Goal: Information Seeking & Learning: Understand process/instructions

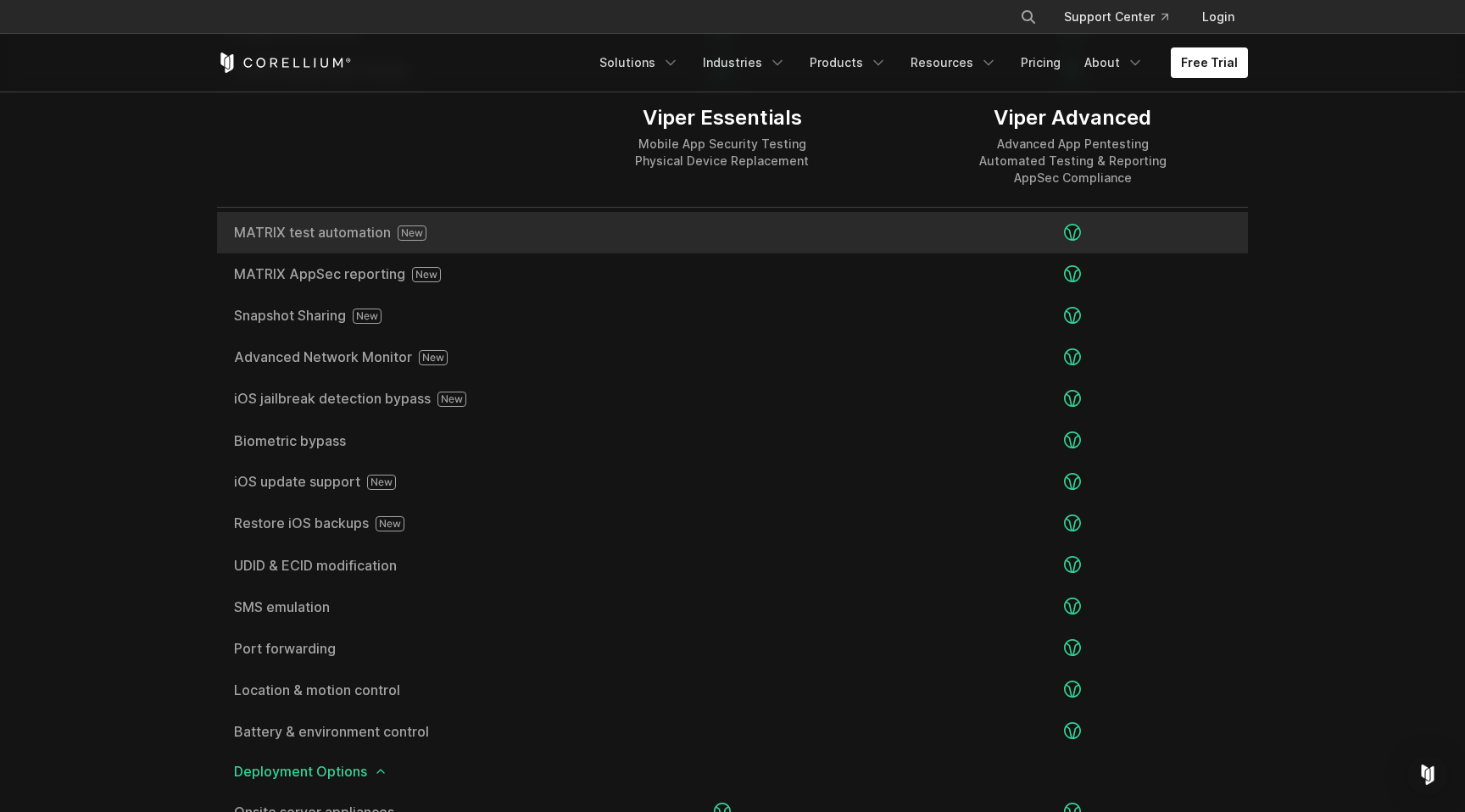
scroll to position [2906, 0]
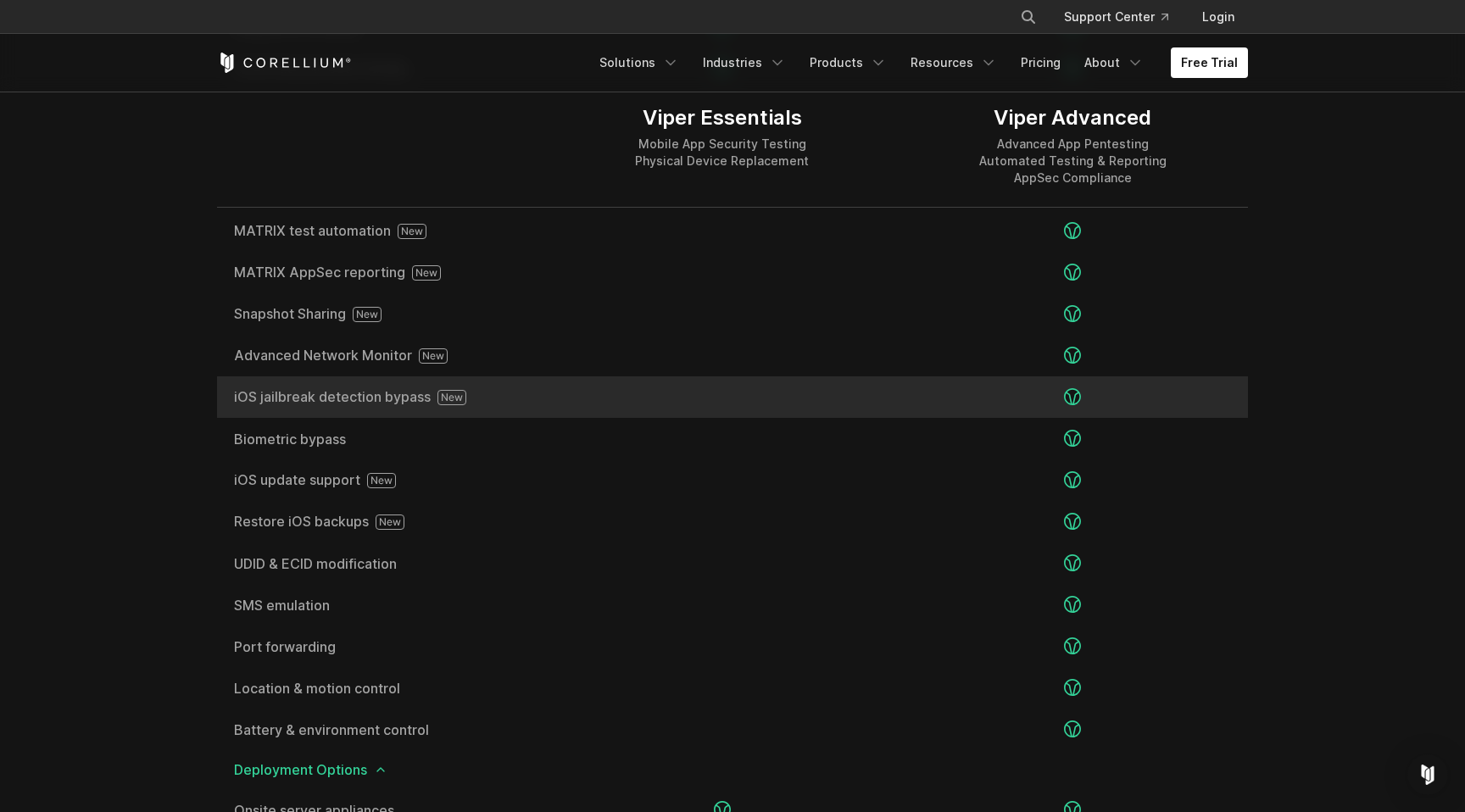
click at [307, 390] on span "iOS jailbreak detection bypass" at bounding box center [381, 397] width 296 height 15
click at [315, 399] on span "iOS jailbreak detection bypass" at bounding box center [381, 397] width 296 height 15
copy div "iOS jailbreak detection bypass"
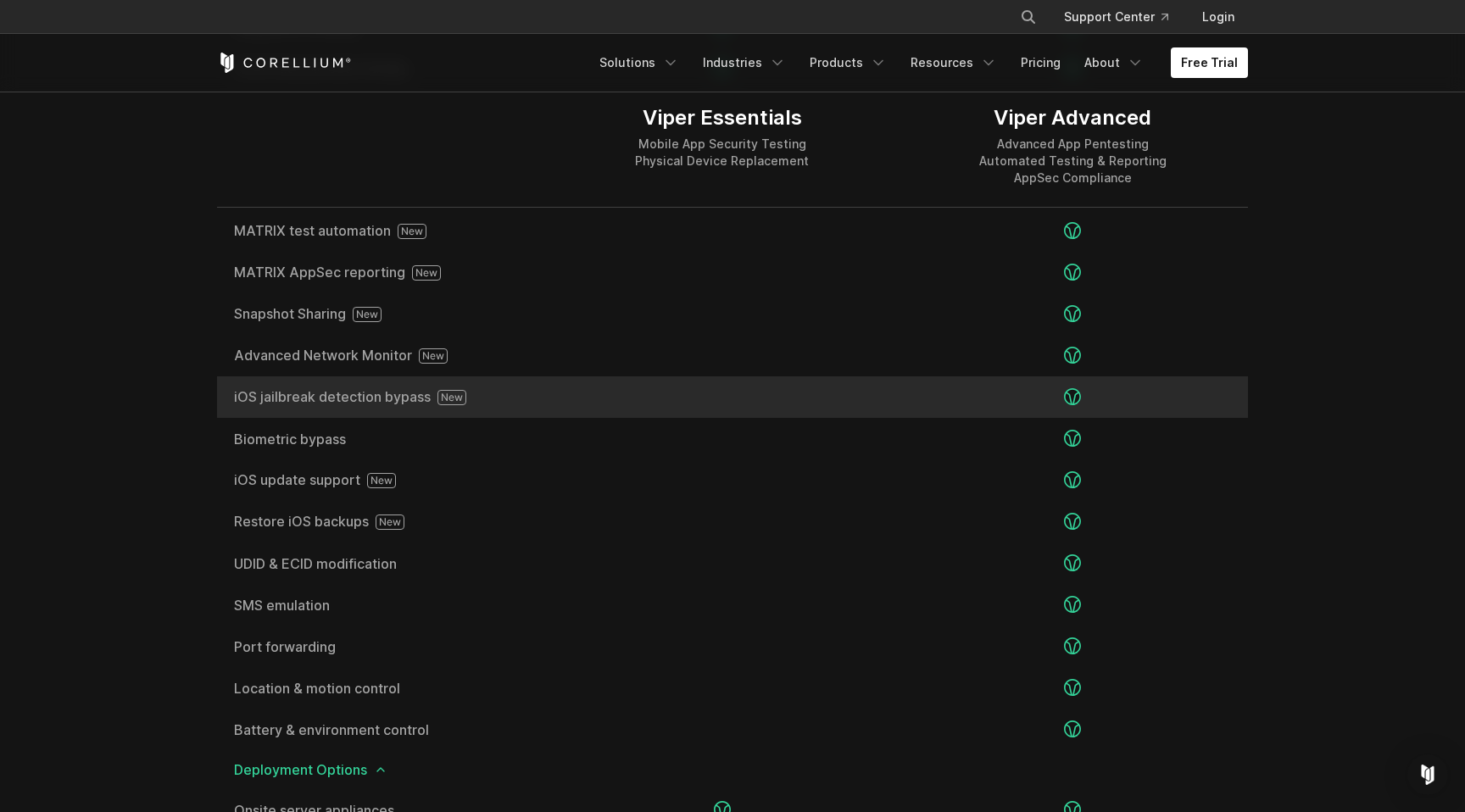
click at [709, 382] on div at bounding box center [722, 397] width 351 height 42
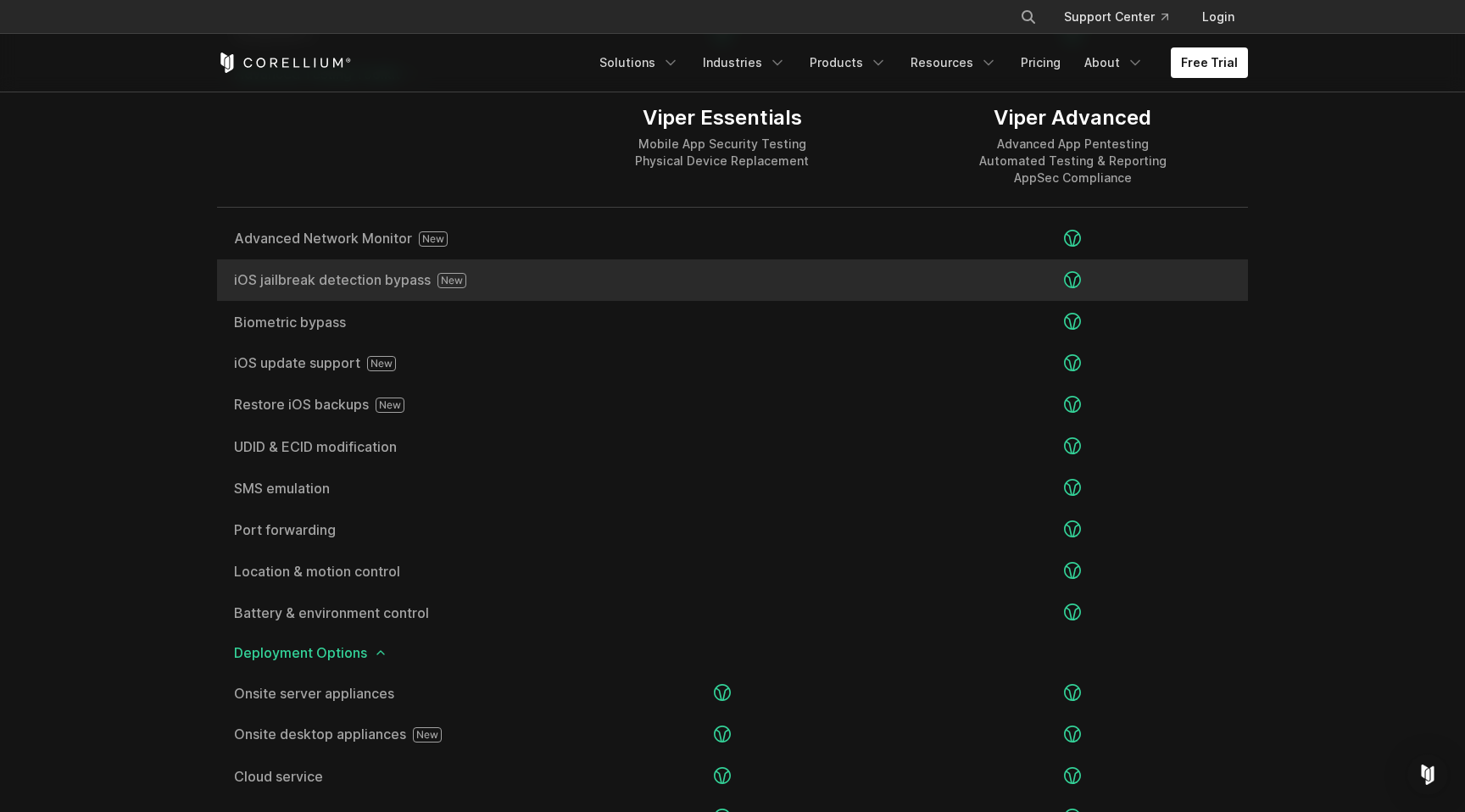
scroll to position [3048, 0]
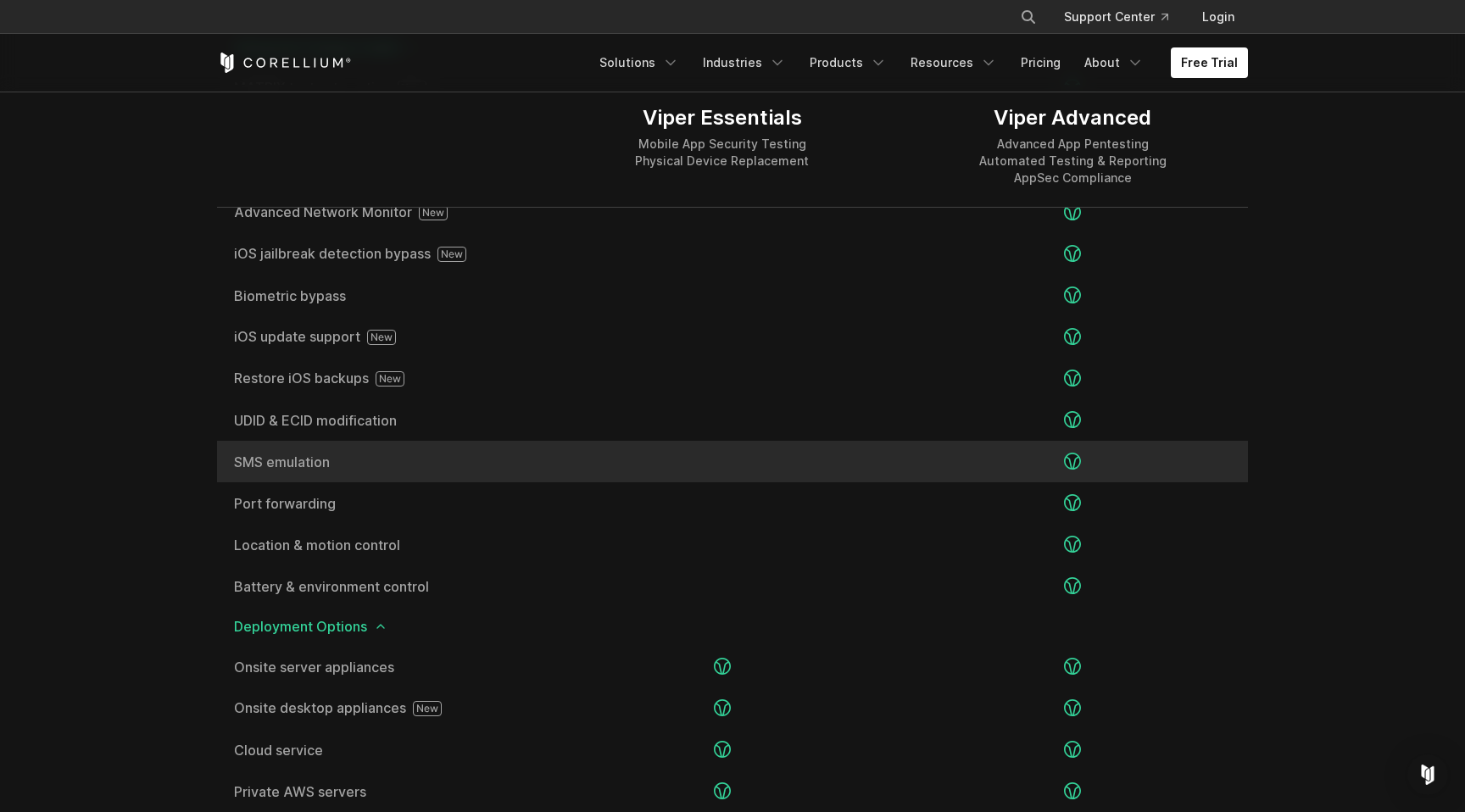
click at [284, 463] on span "SMS emulation" at bounding box center [381, 462] width 296 height 14
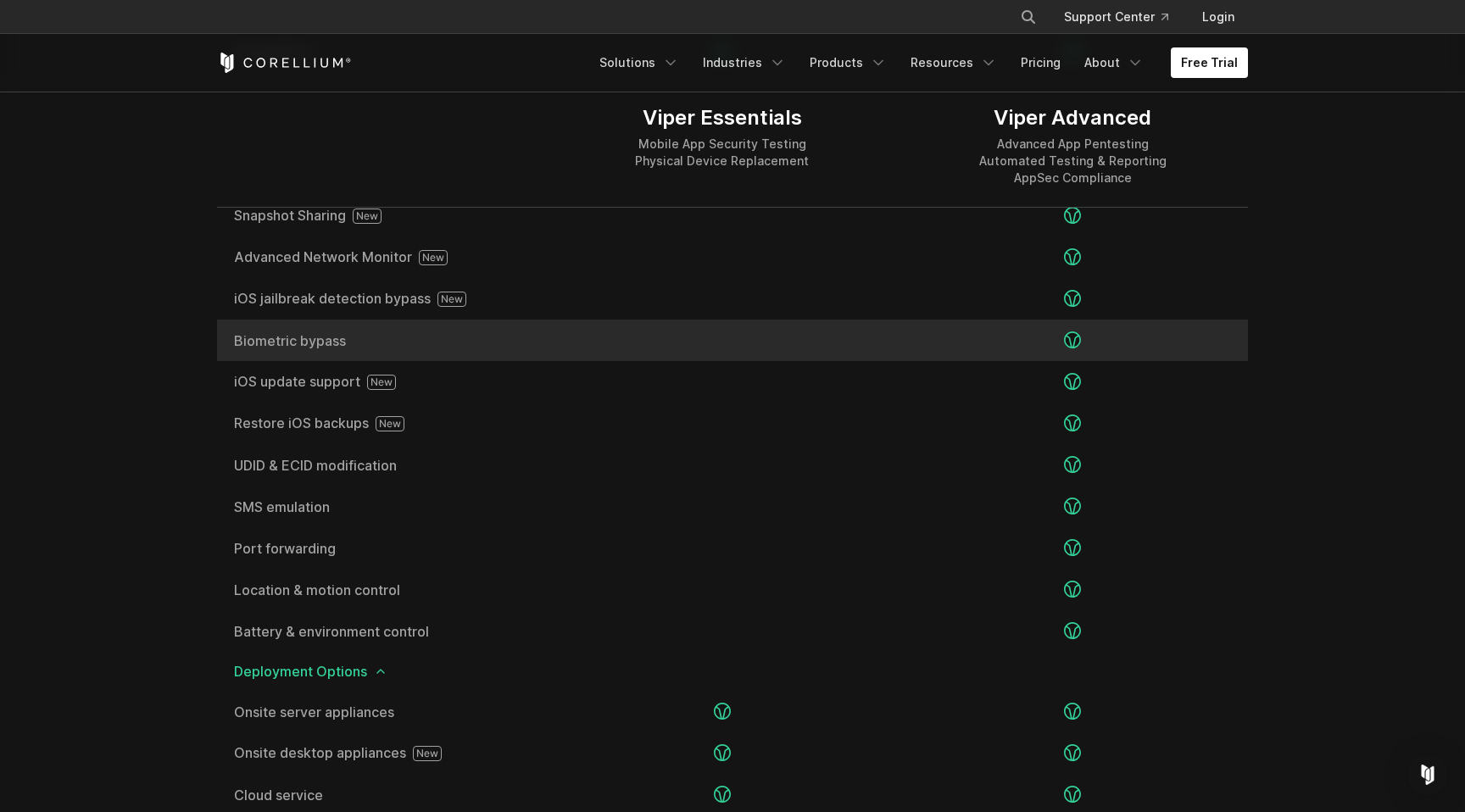
scroll to position [2969, 0]
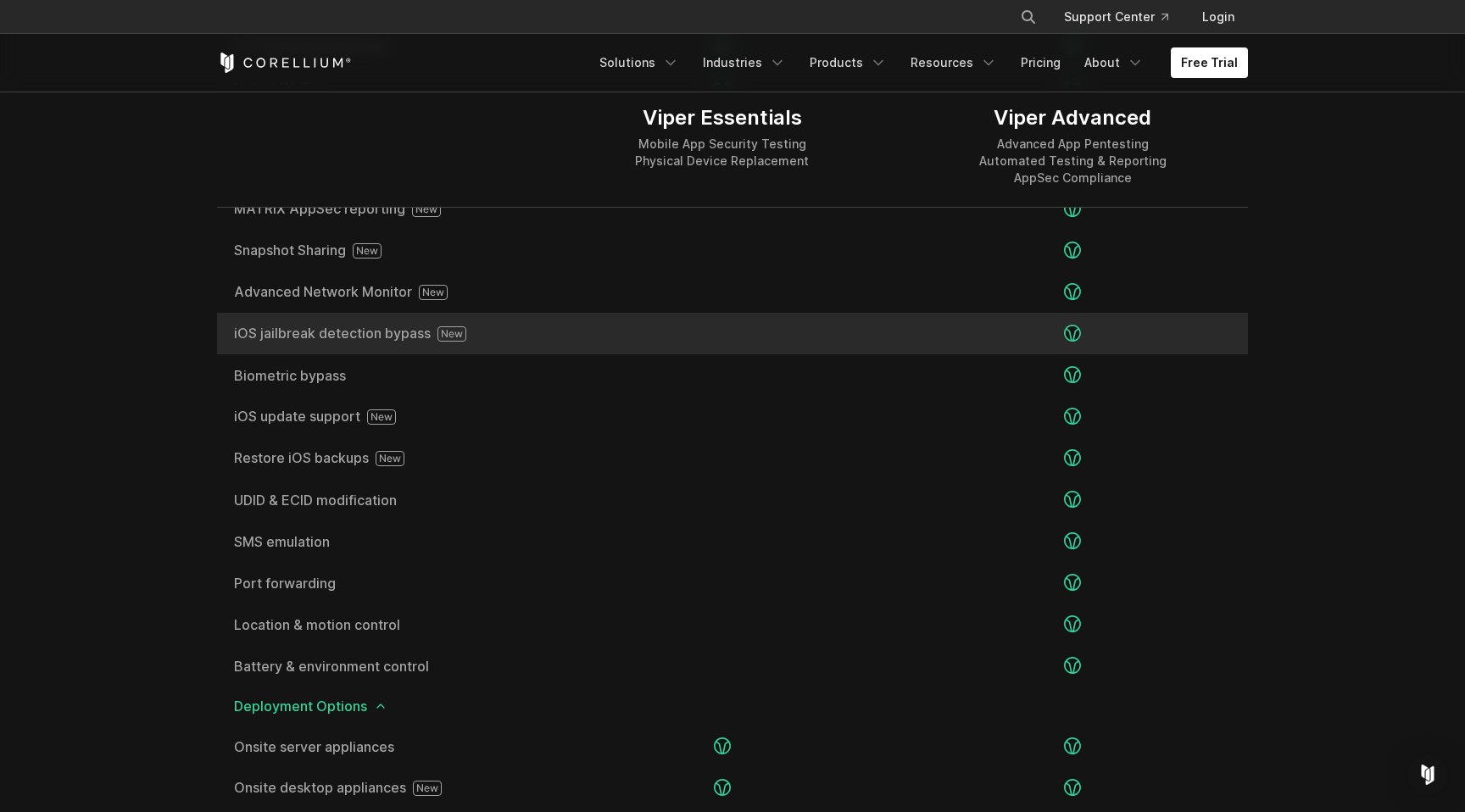
click at [324, 347] on div "iOS jailbreak detection bypass" at bounding box center [381, 333] width 330 height 42
click at [324, 336] on span "iOS jailbreak detection bypass" at bounding box center [381, 333] width 296 height 15
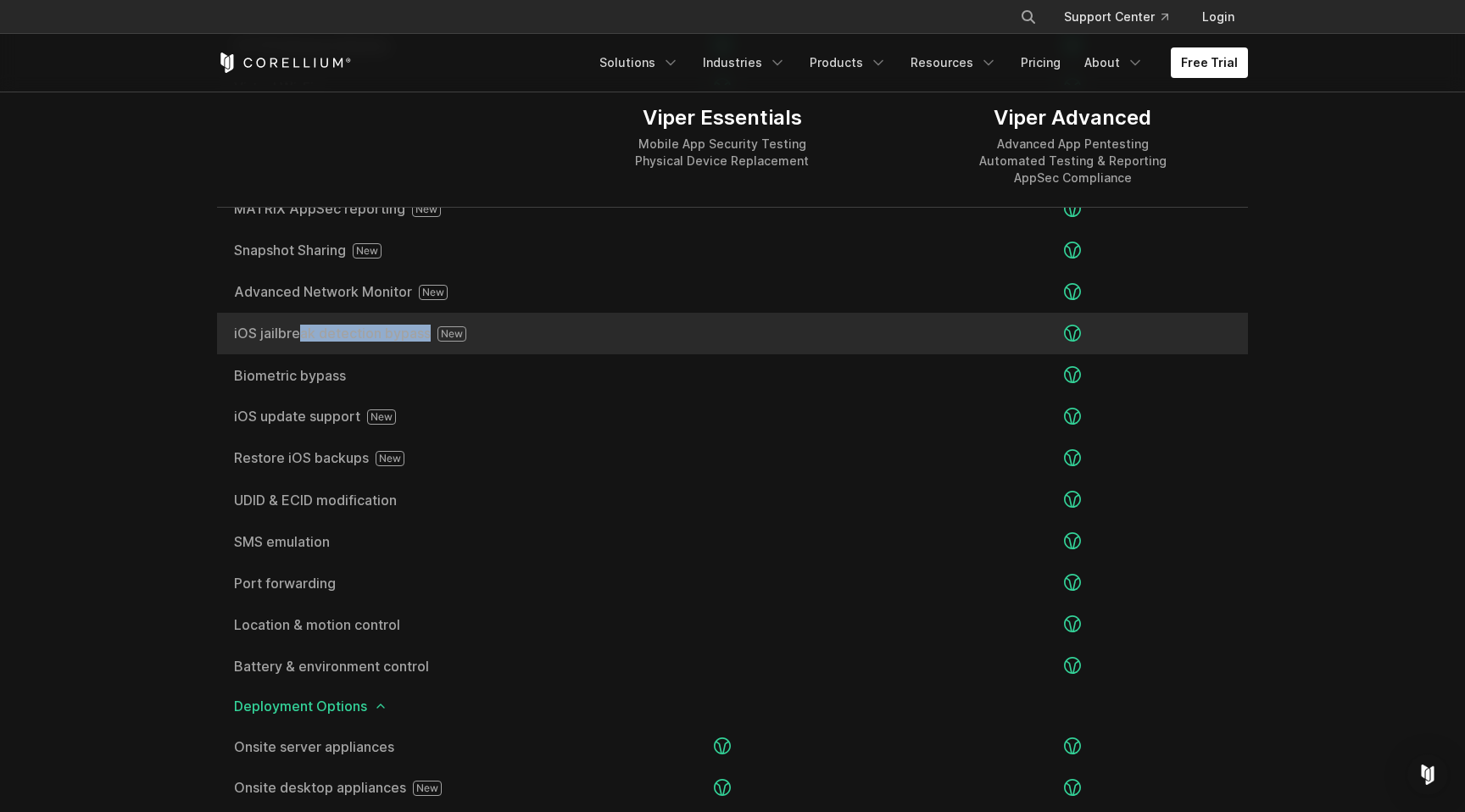
click at [324, 336] on span "iOS jailbreak detection bypass" at bounding box center [381, 333] width 296 height 15
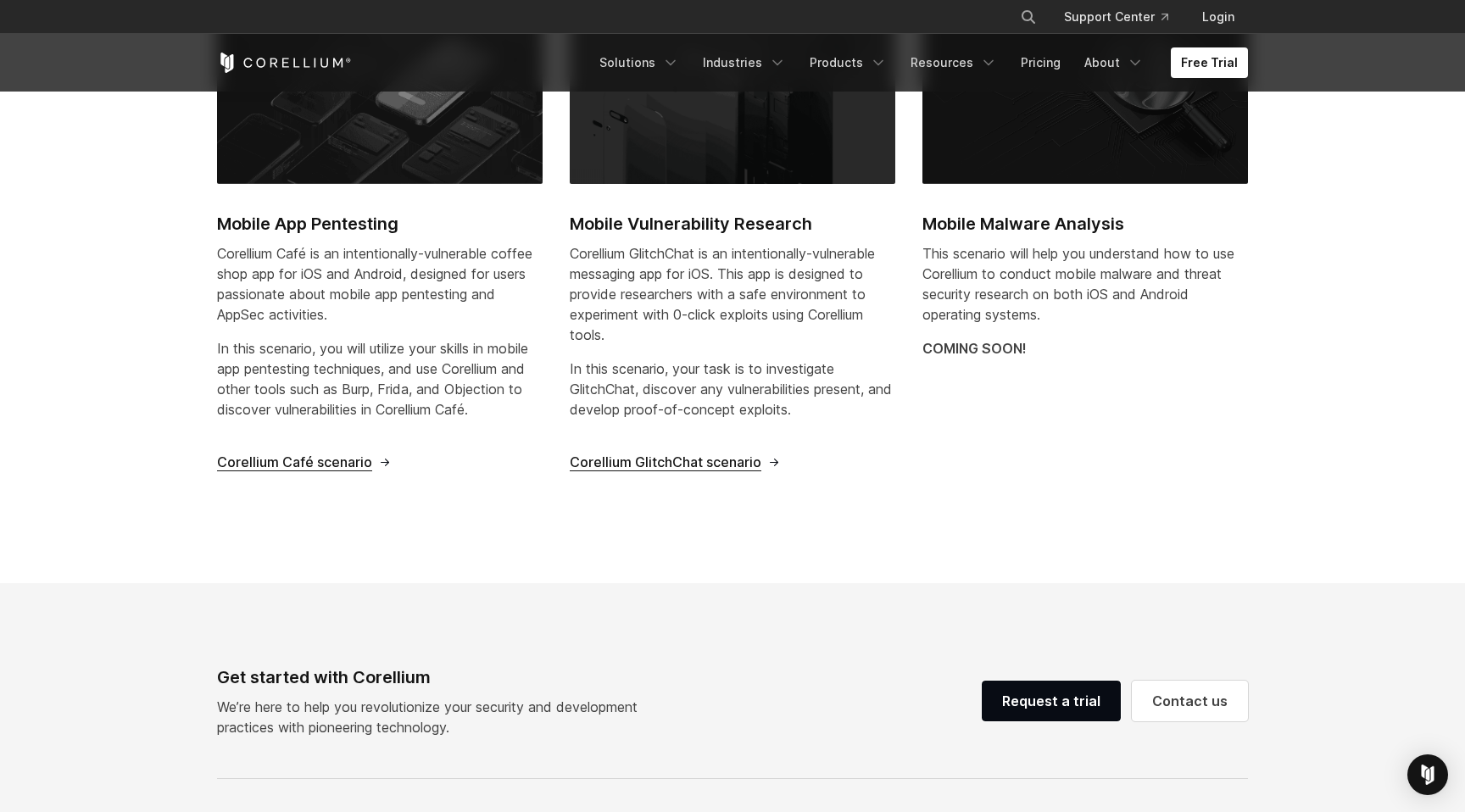
scroll to position [676, 0]
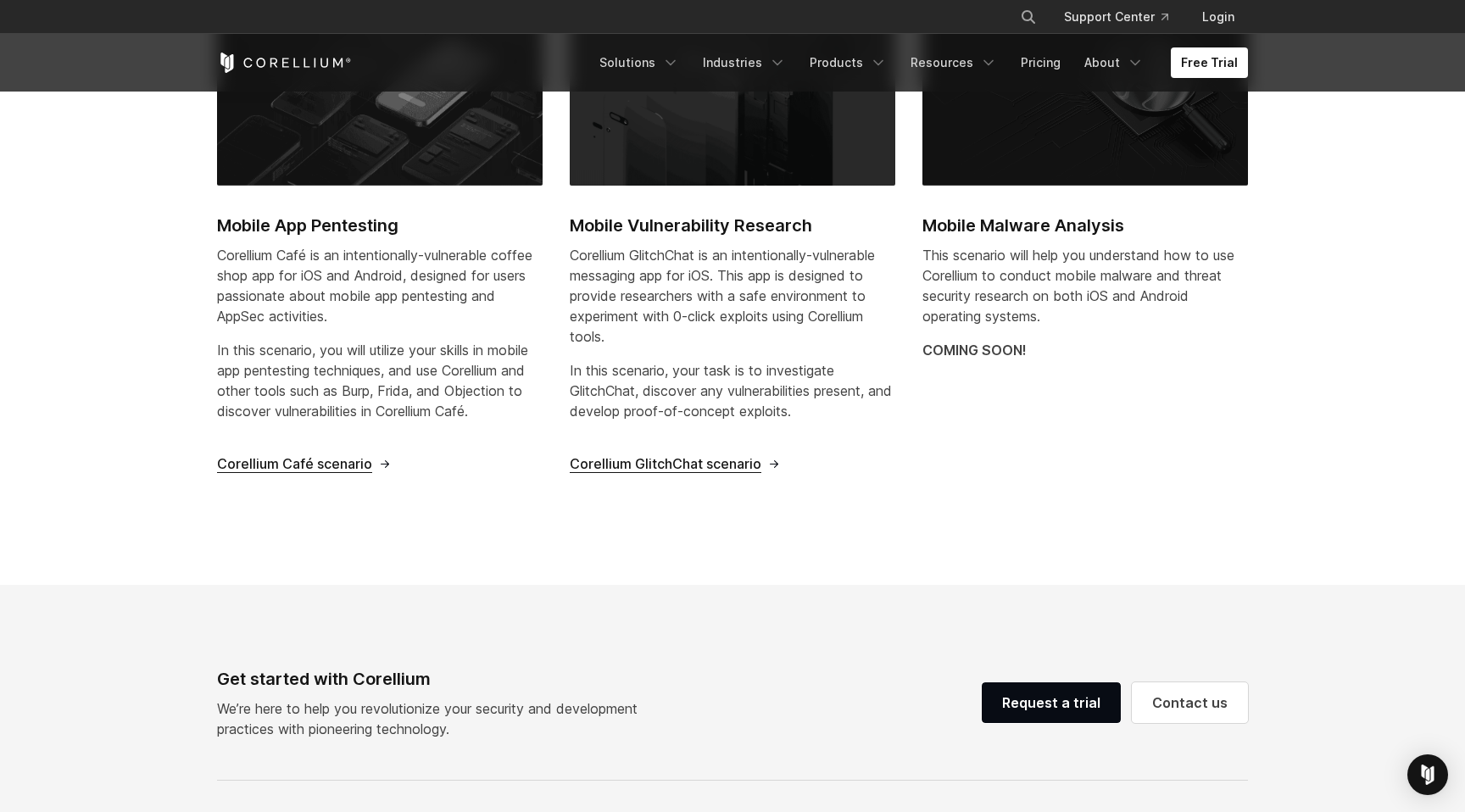
click at [330, 467] on span "Corellium Café scenario" at bounding box center [295, 464] width 155 height 18
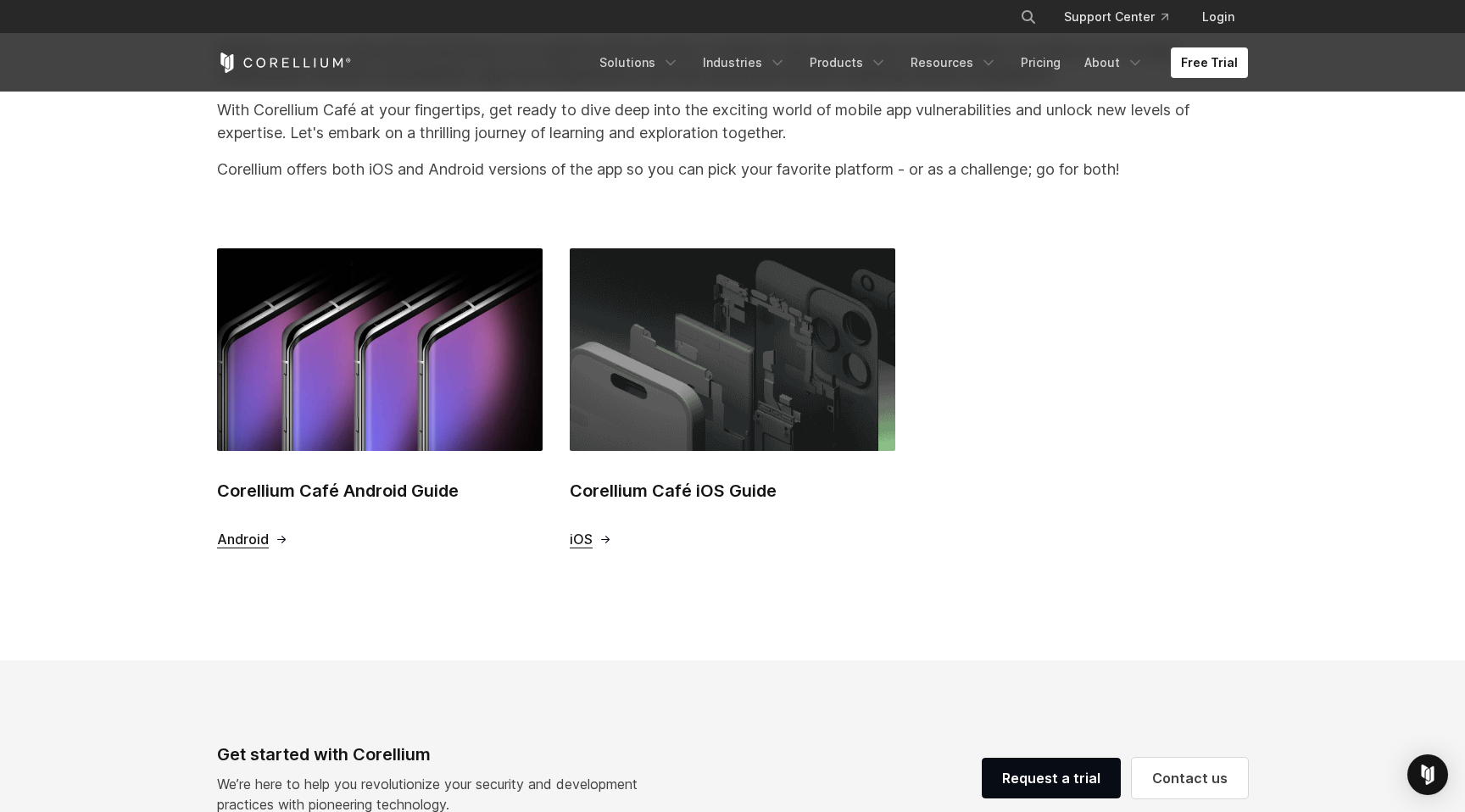
scroll to position [556, 0]
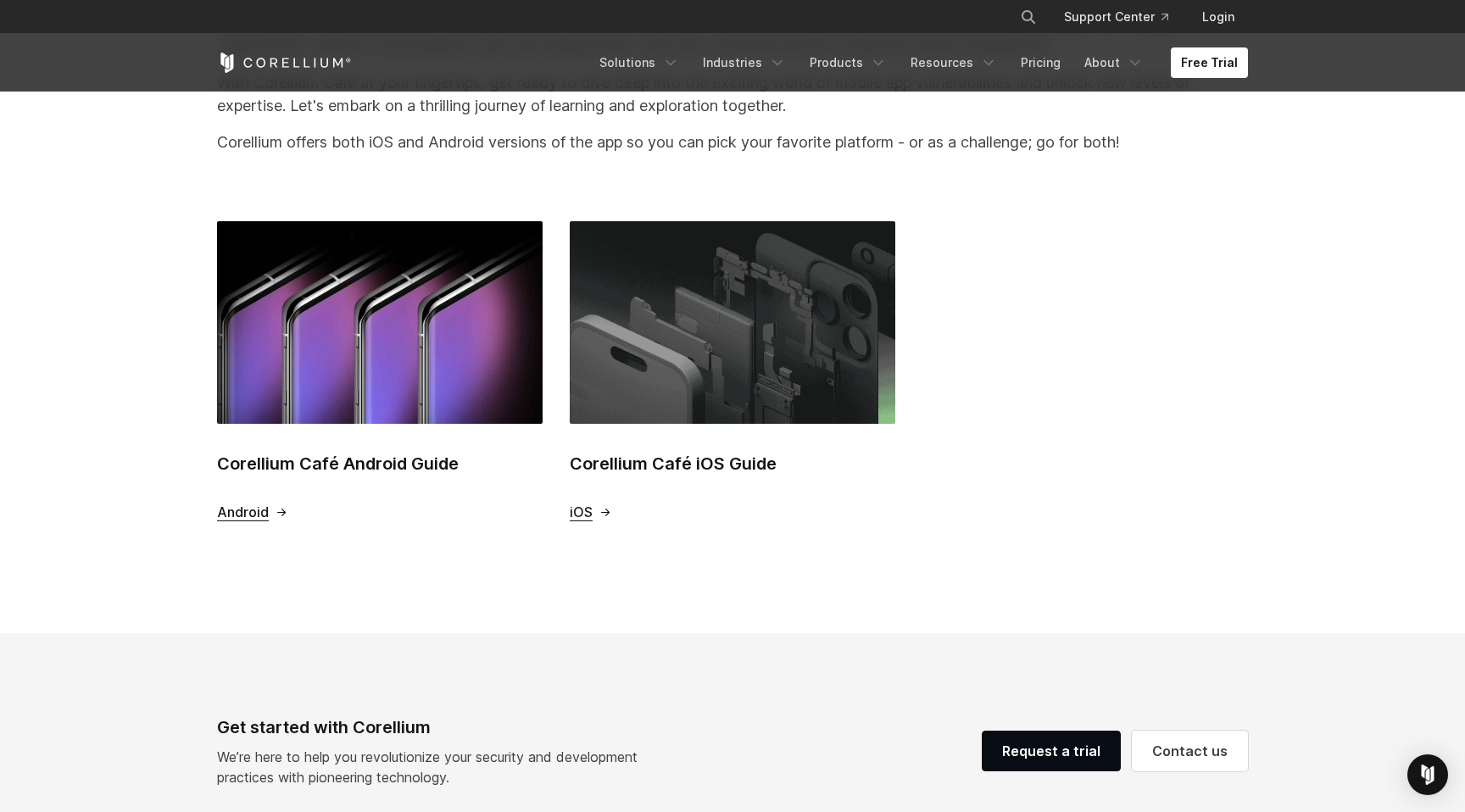
click at [596, 505] on span "iOS" at bounding box center [591, 512] width 42 height 18
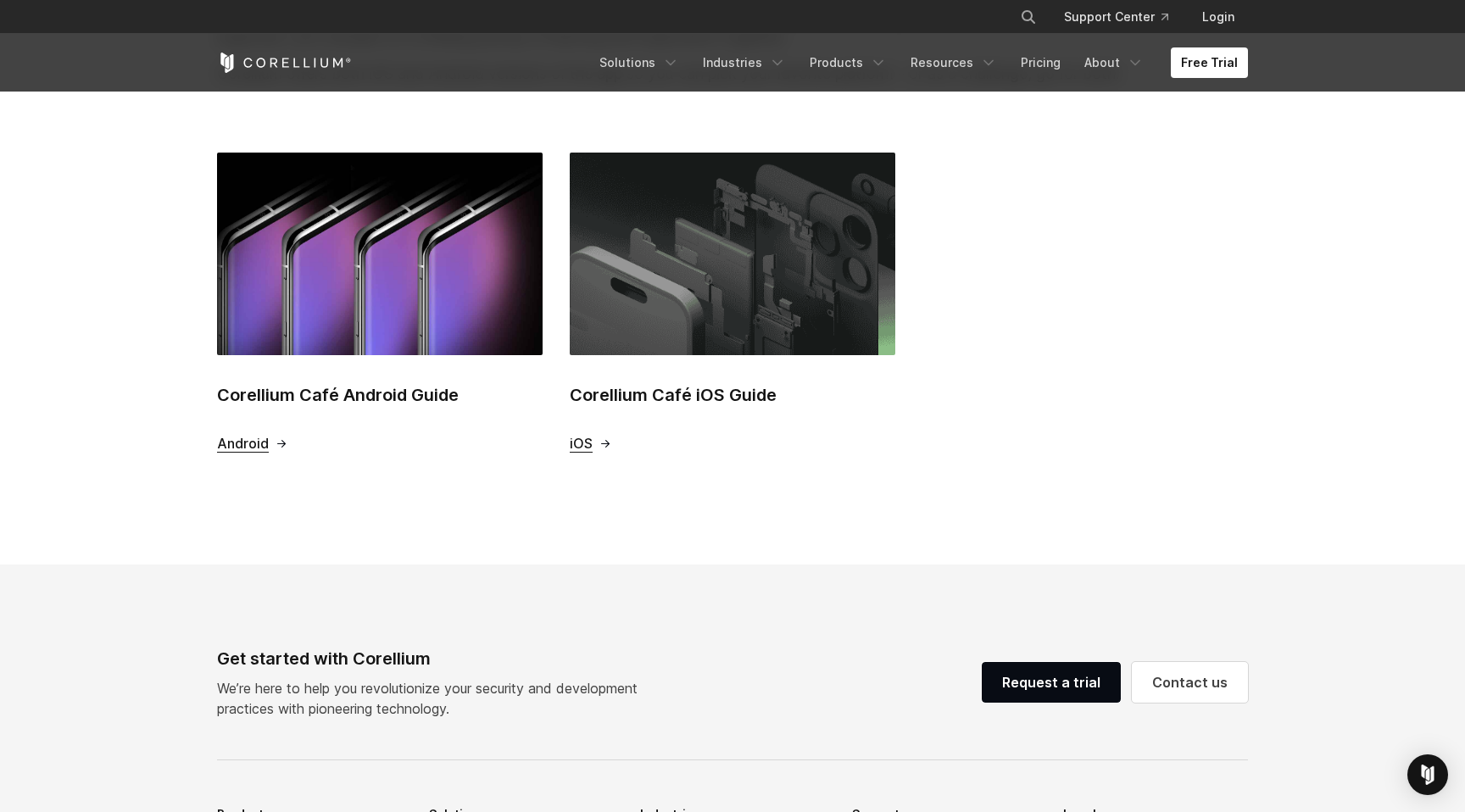
scroll to position [543, 0]
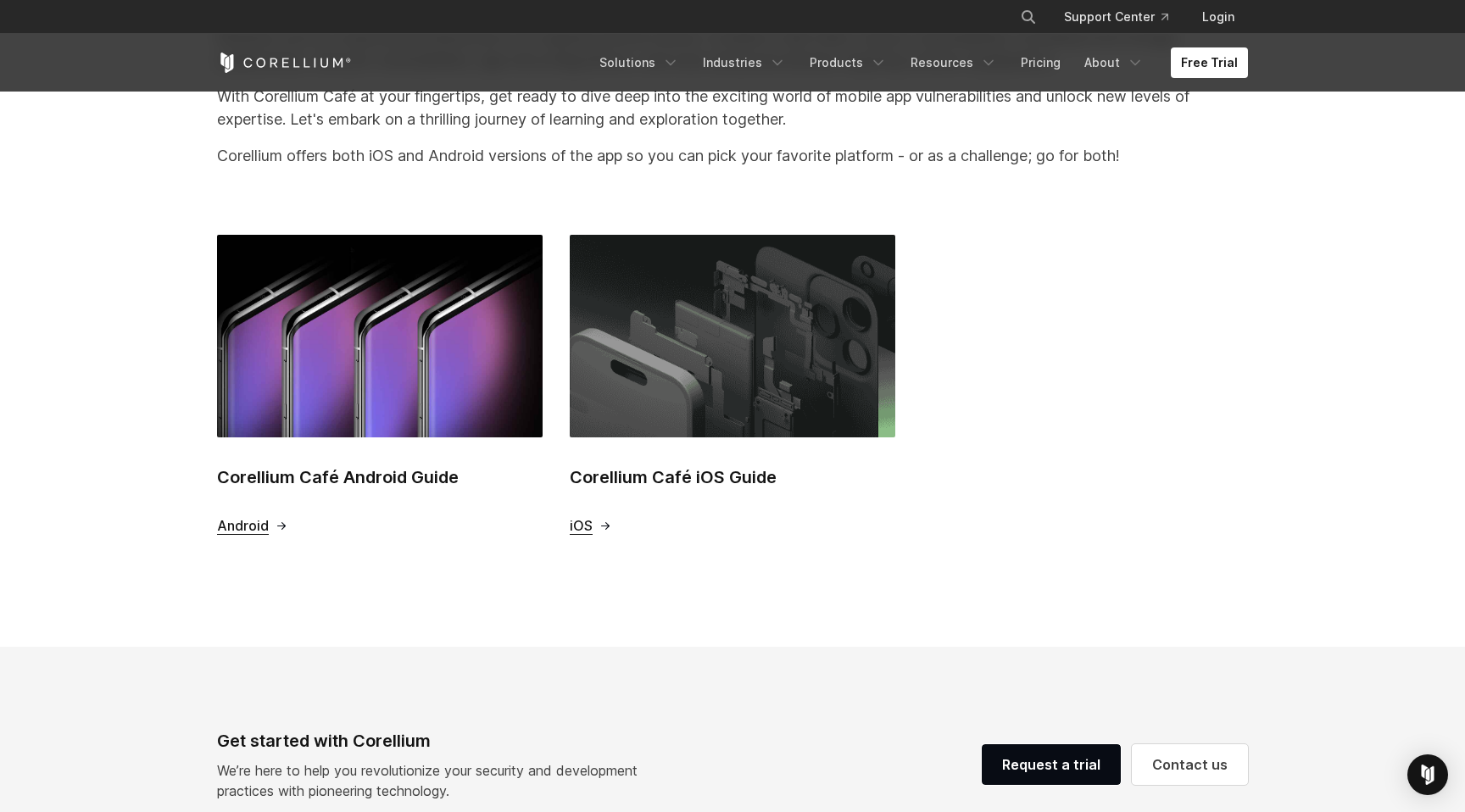
click at [575, 517] on span "iOS" at bounding box center [581, 526] width 23 height 18
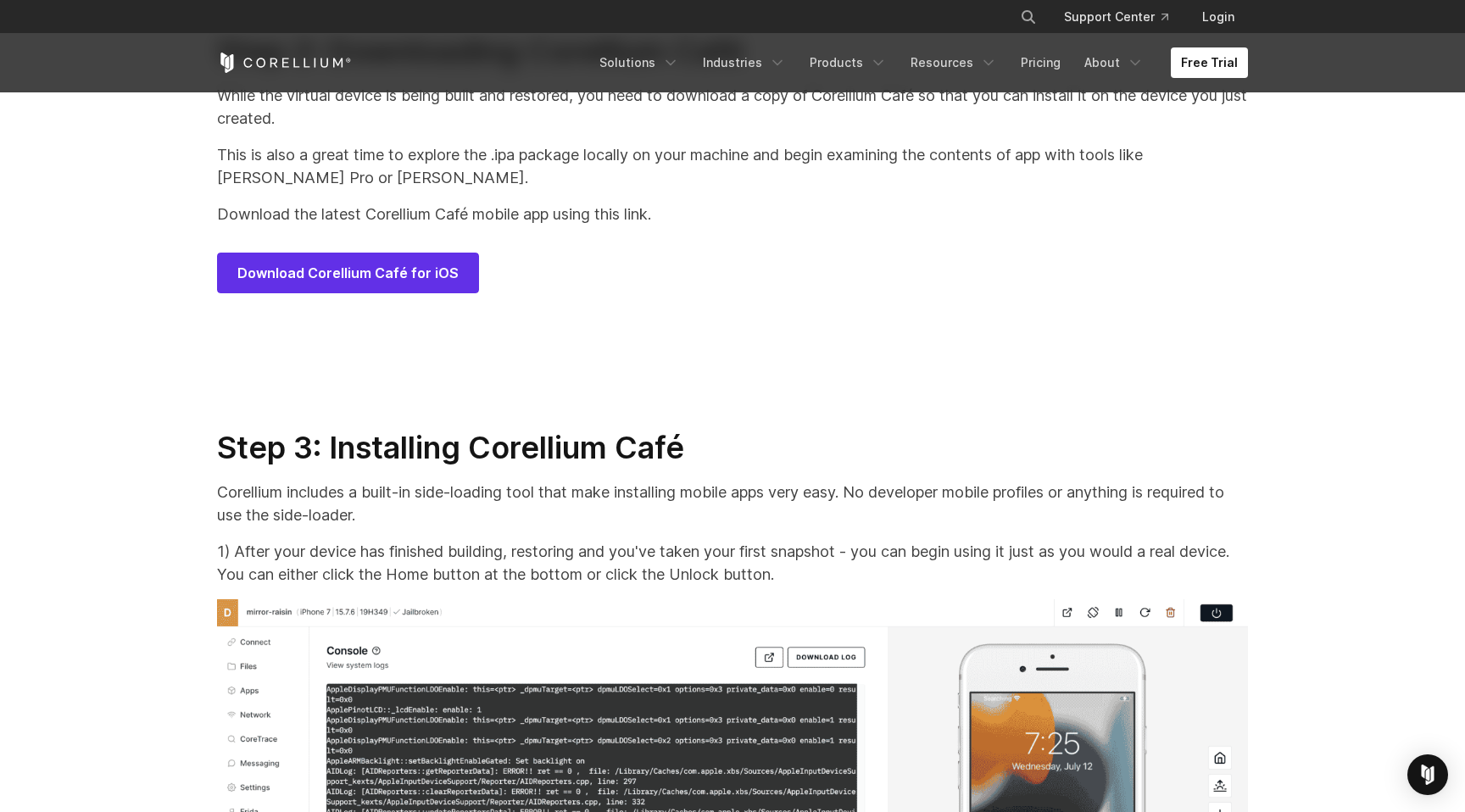
scroll to position [8148, 0]
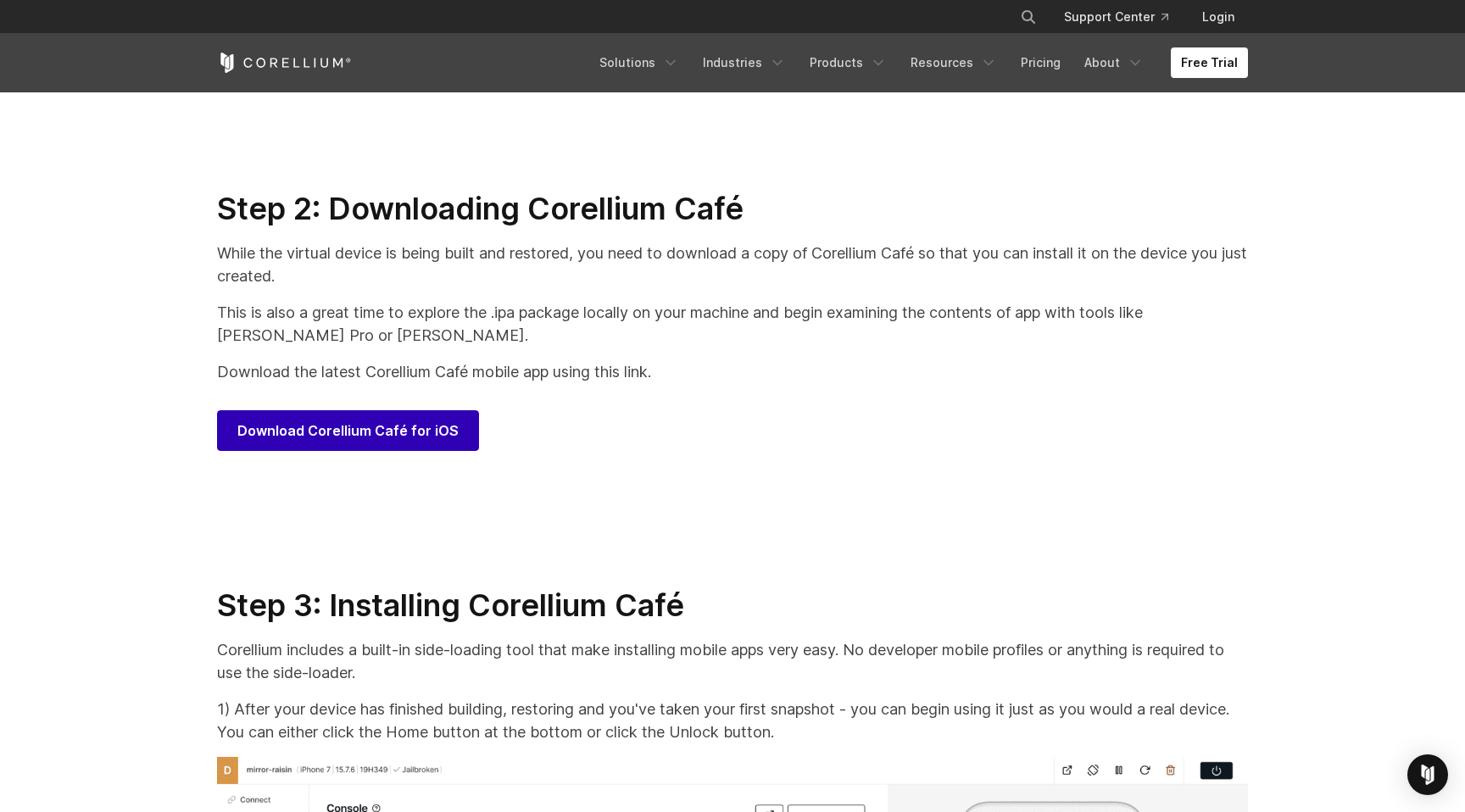
click at [364, 451] on link "Download Corellium Café for iOS" at bounding box center [348, 430] width 262 height 41
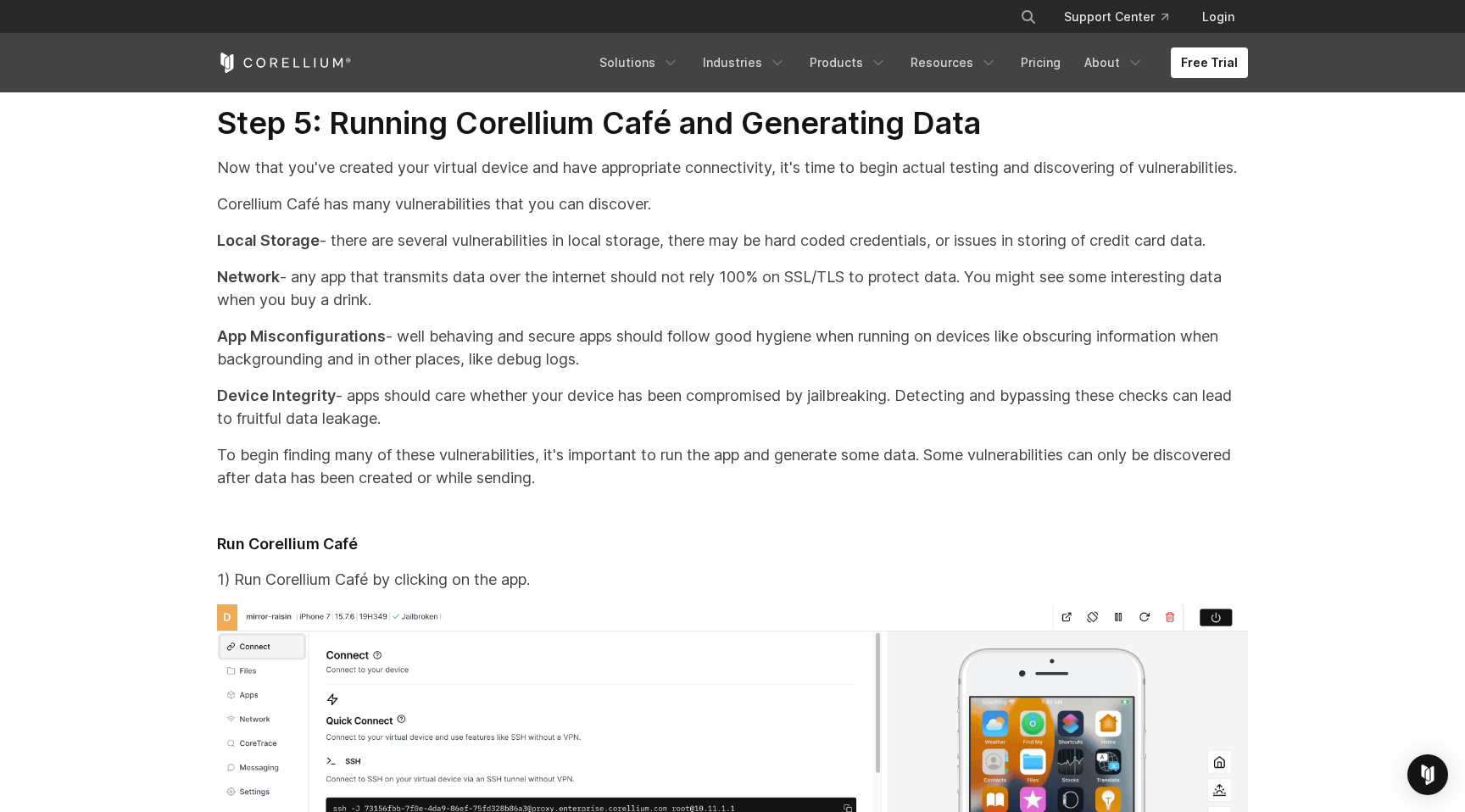
scroll to position [17863, 0]
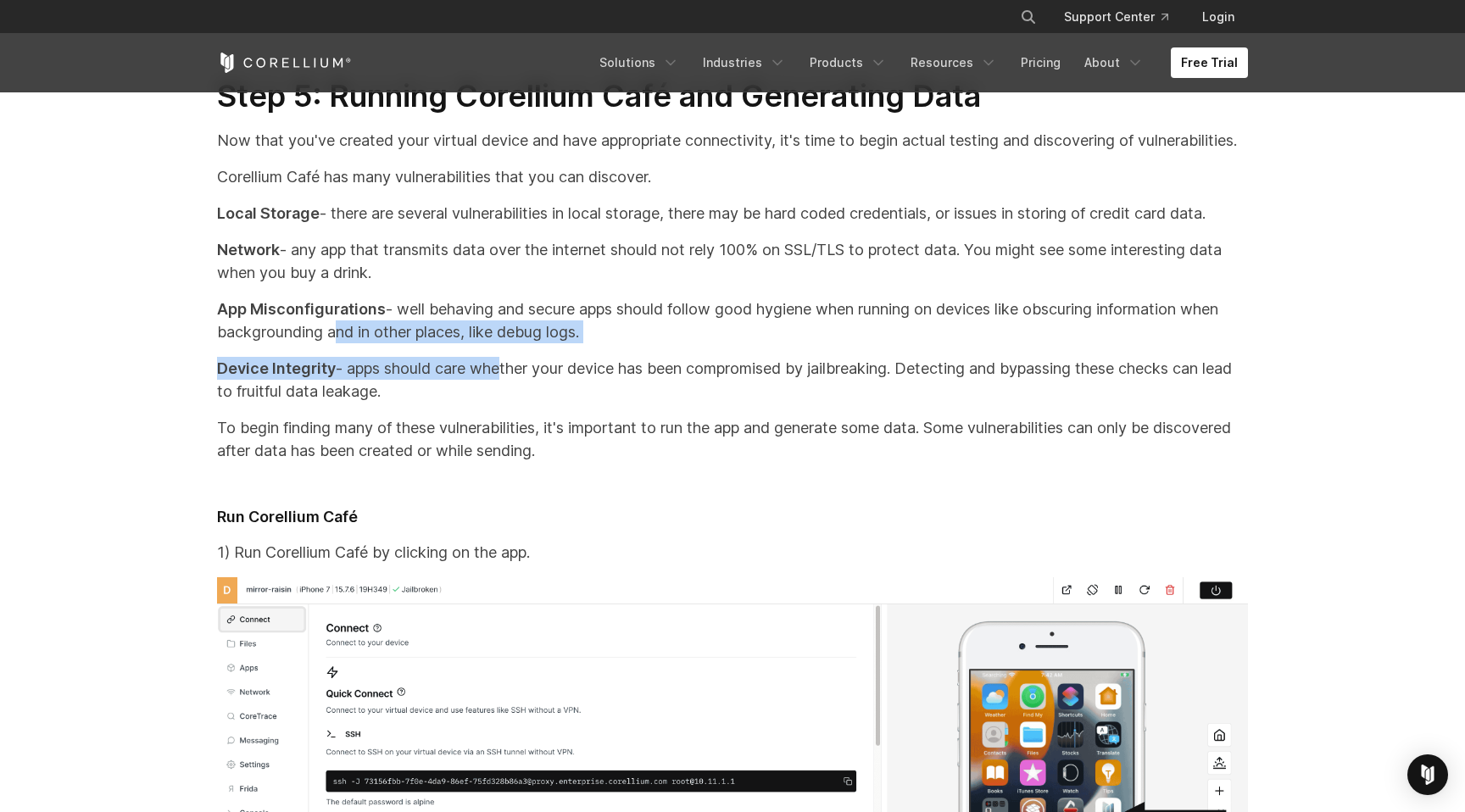
drag, startPoint x: 497, startPoint y: 418, endPoint x: 329, endPoint y: 388, distance: 170.7
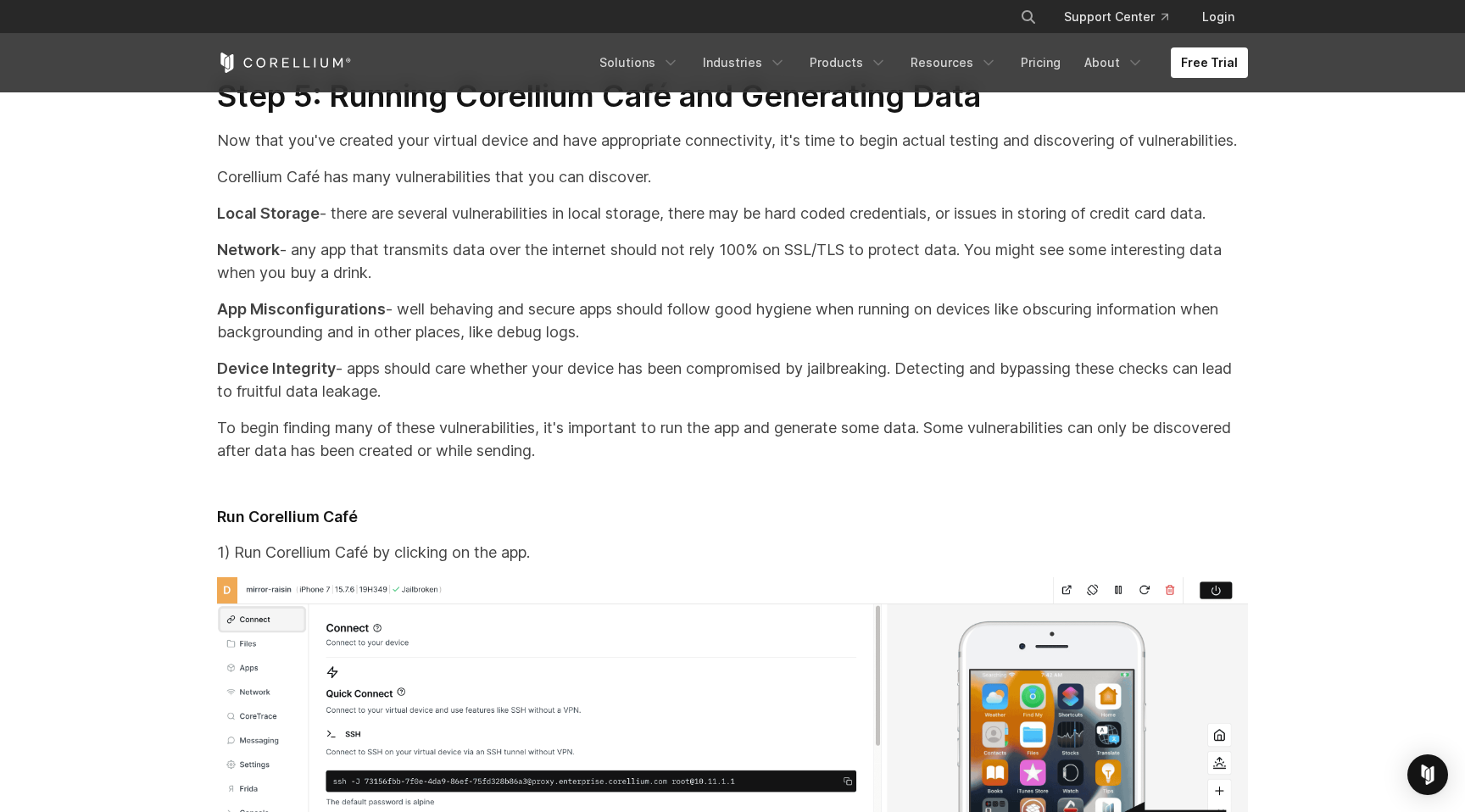
click at [380, 403] on p "Device Integrity - apps should care whether your device has been compromised by…" at bounding box center [732, 379] width 1031 height 46
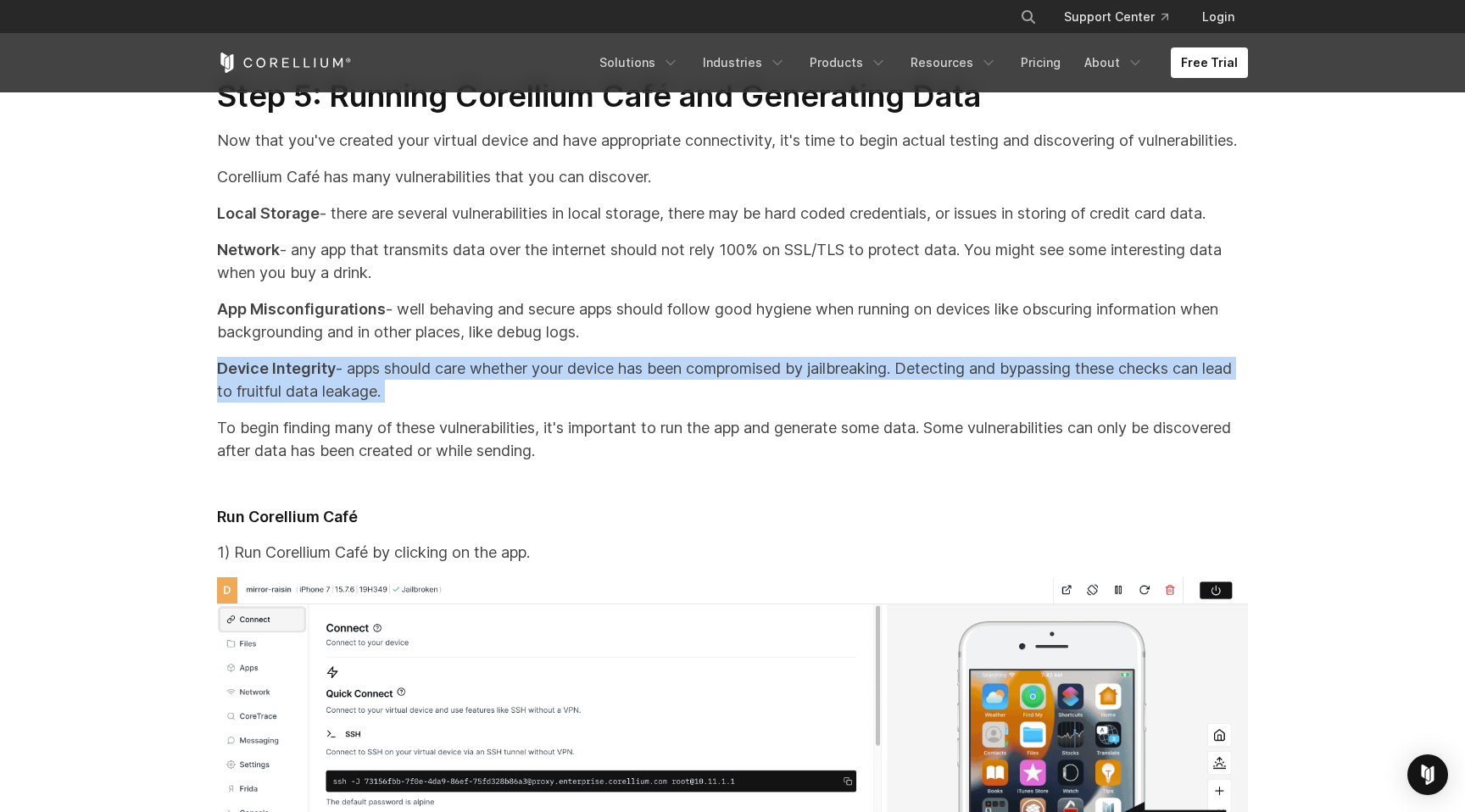
click at [380, 403] on p "Device Integrity - apps should care whether your device has been compromised by…" at bounding box center [732, 379] width 1031 height 46
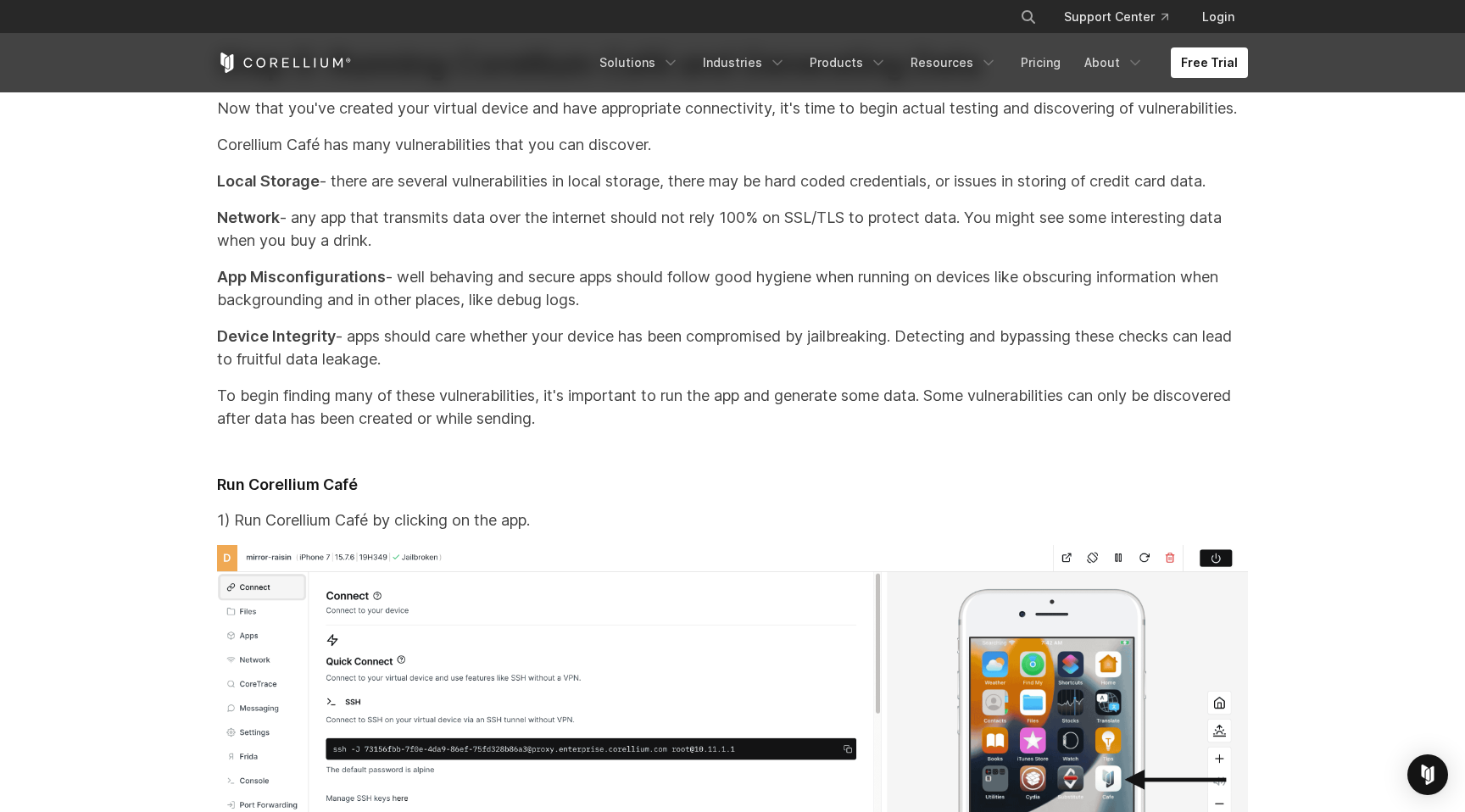
click at [380, 430] on p "To begin finding many of these vulnerabilities, it's important to run the app a…" at bounding box center [732, 406] width 1031 height 46
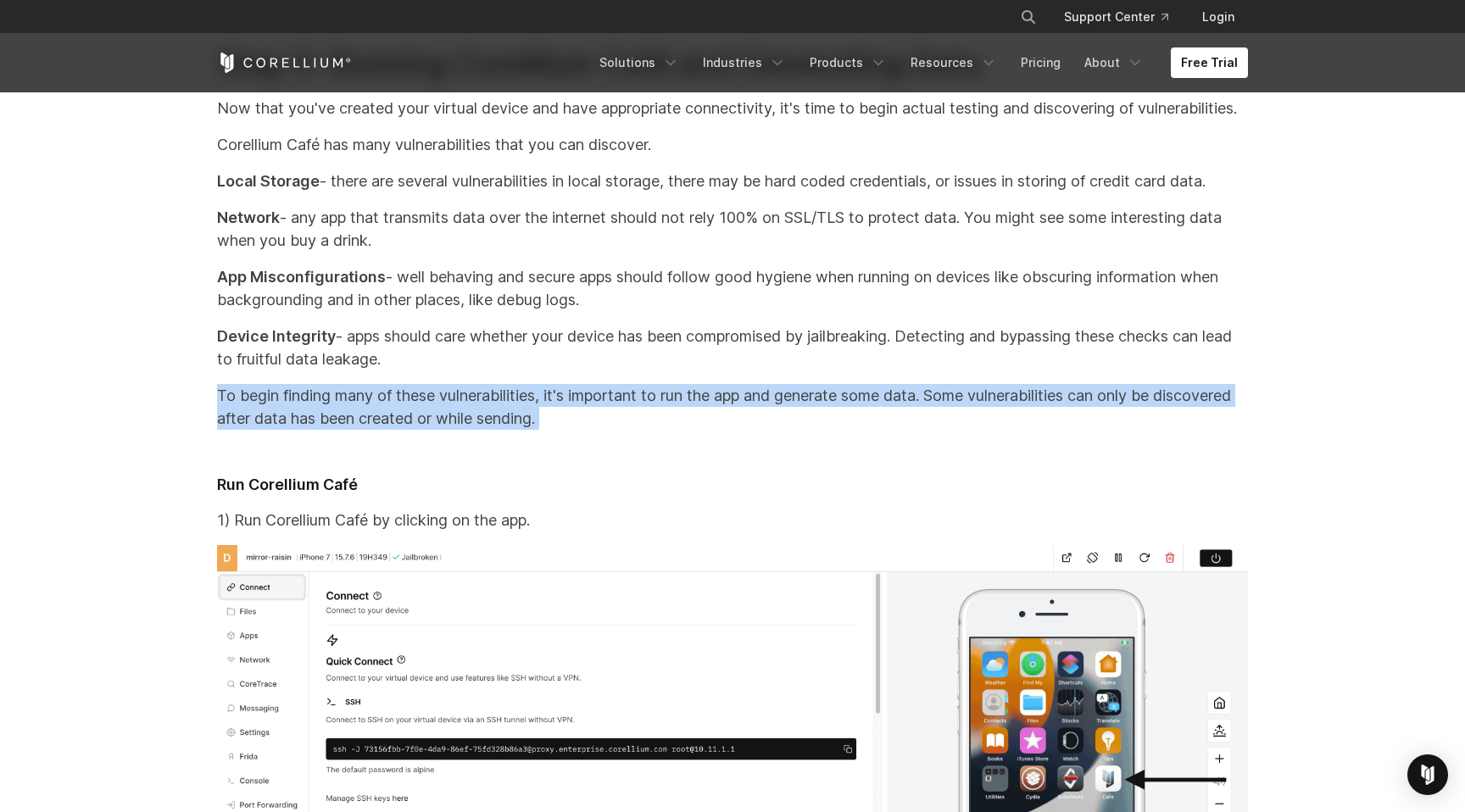
click at [380, 430] on p "To begin finding many of these vulnerabilities, it's important to run the app a…" at bounding box center [732, 406] width 1031 height 46
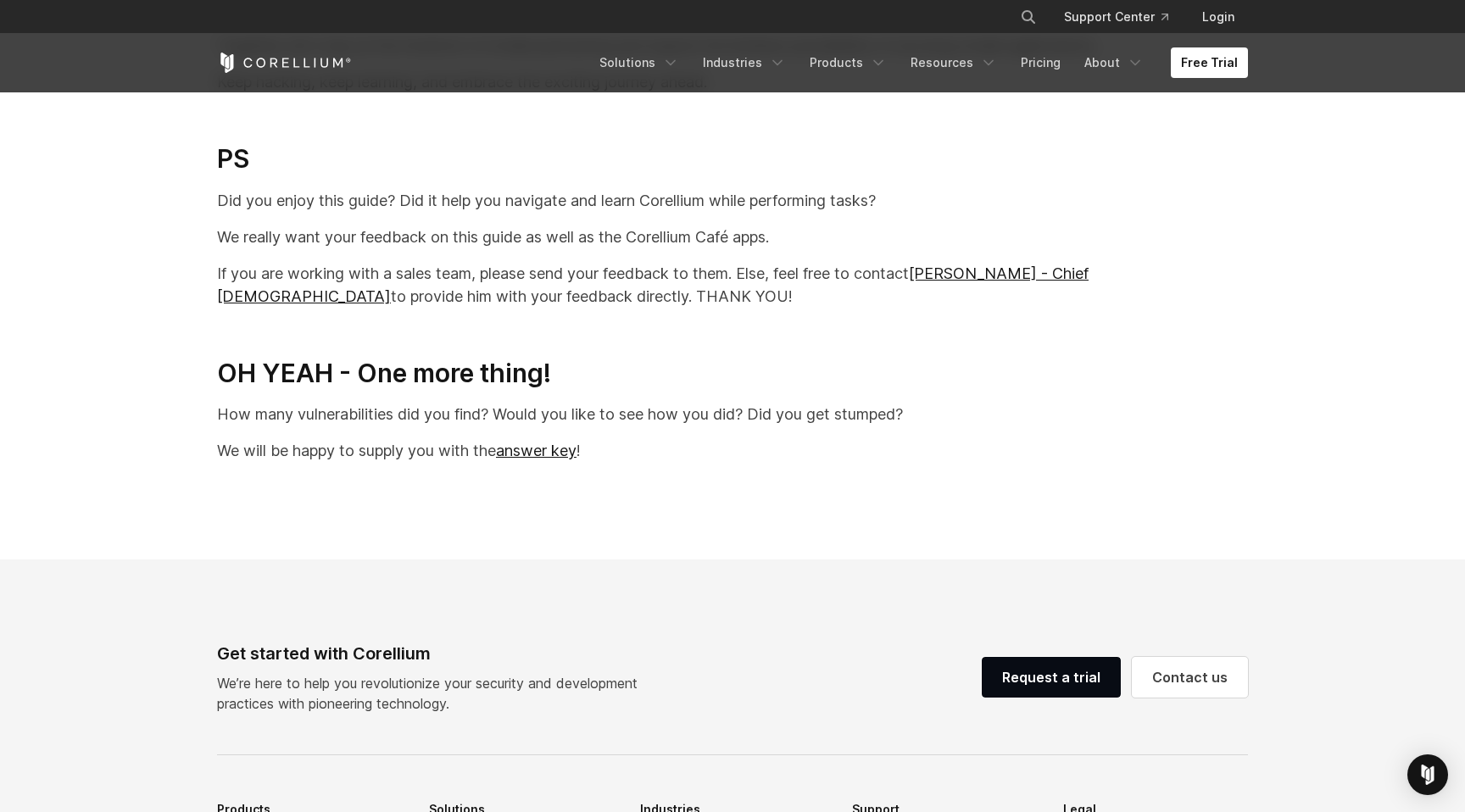
scroll to position [35832, 0]
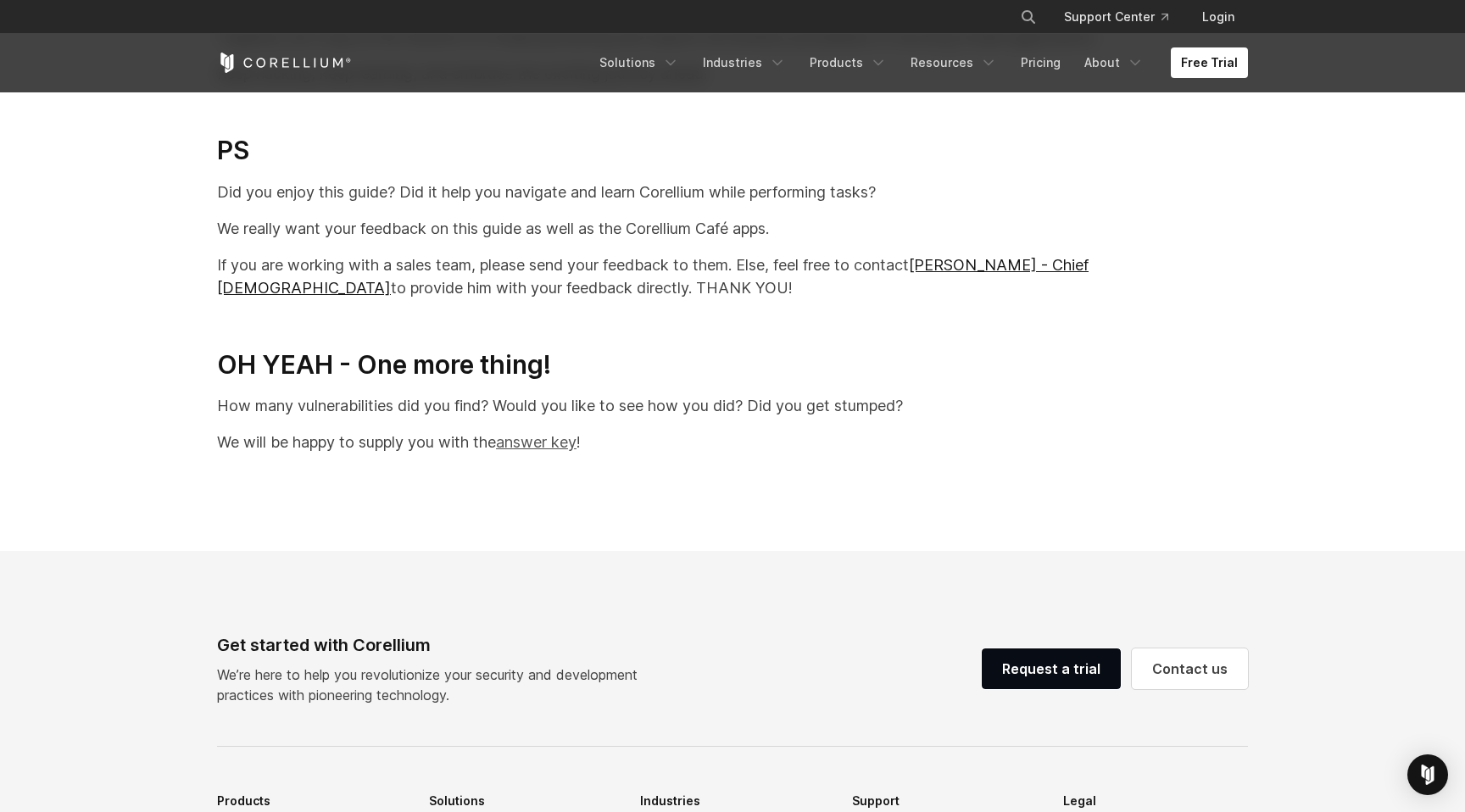
click at [548, 451] on link "answer key" at bounding box center [536, 442] width 80 height 18
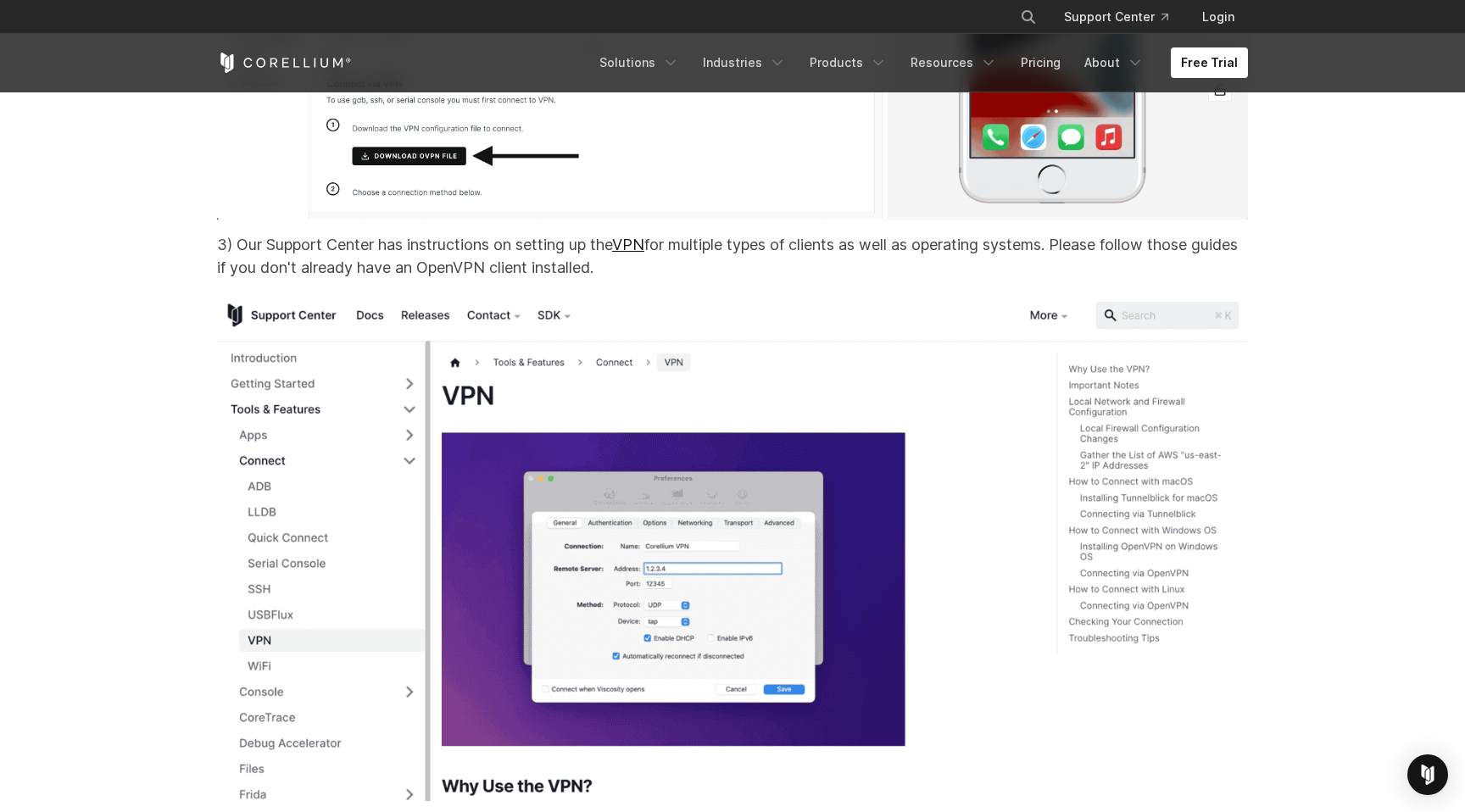
scroll to position [12745, 0]
